Goal: Information Seeking & Learning: Learn about a topic

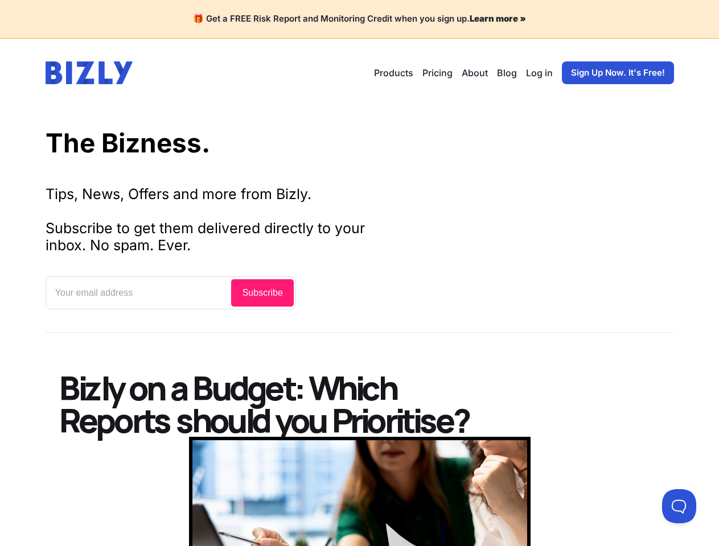
click at [170, 293] on input "text" at bounding box center [138, 293] width 183 height 28
click at [679, 507] on button at bounding box center [679, 507] width 34 height 34
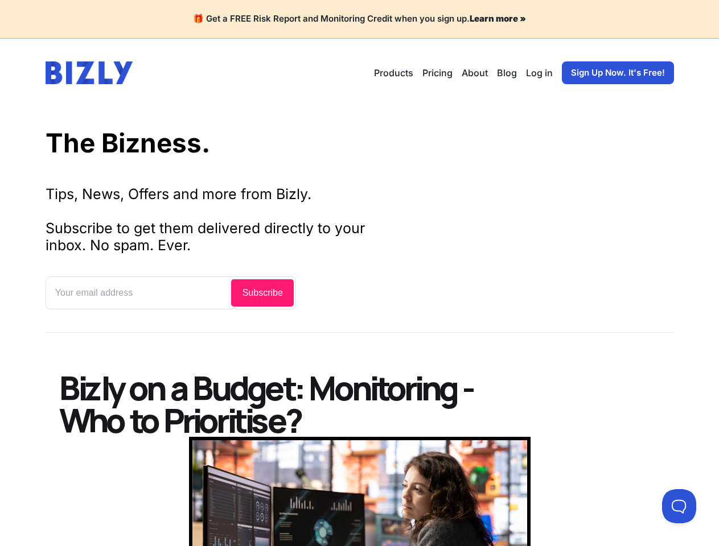
click at [170, 293] on input "text" at bounding box center [138, 293] width 183 height 28
click at [679, 507] on button at bounding box center [679, 507] width 34 height 34
click at [170, 293] on input "text" at bounding box center [138, 293] width 183 height 28
click at [679, 507] on button at bounding box center [679, 507] width 34 height 34
